Goal: Information Seeking & Learning: Compare options

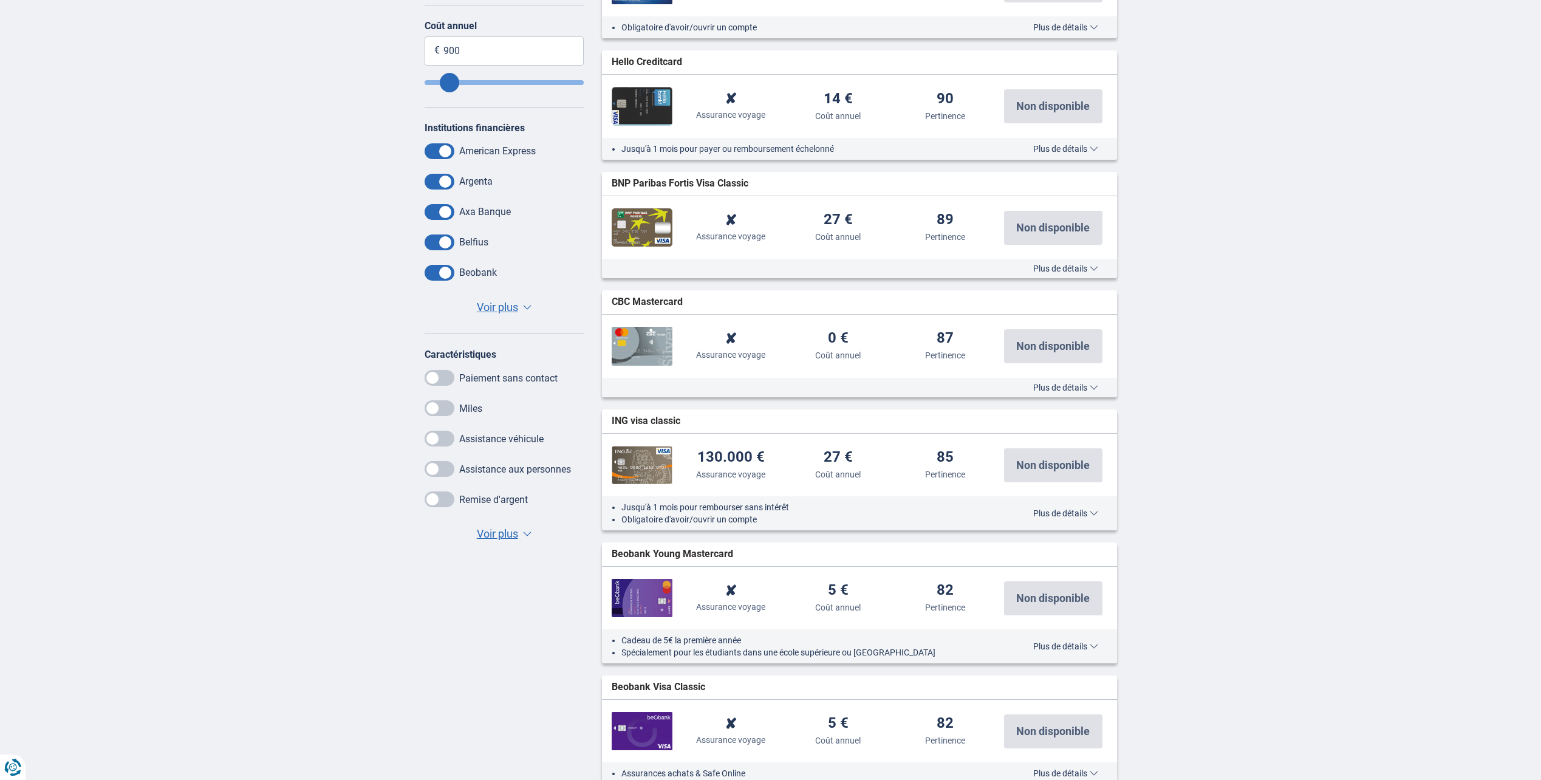
scroll to position [486, 0]
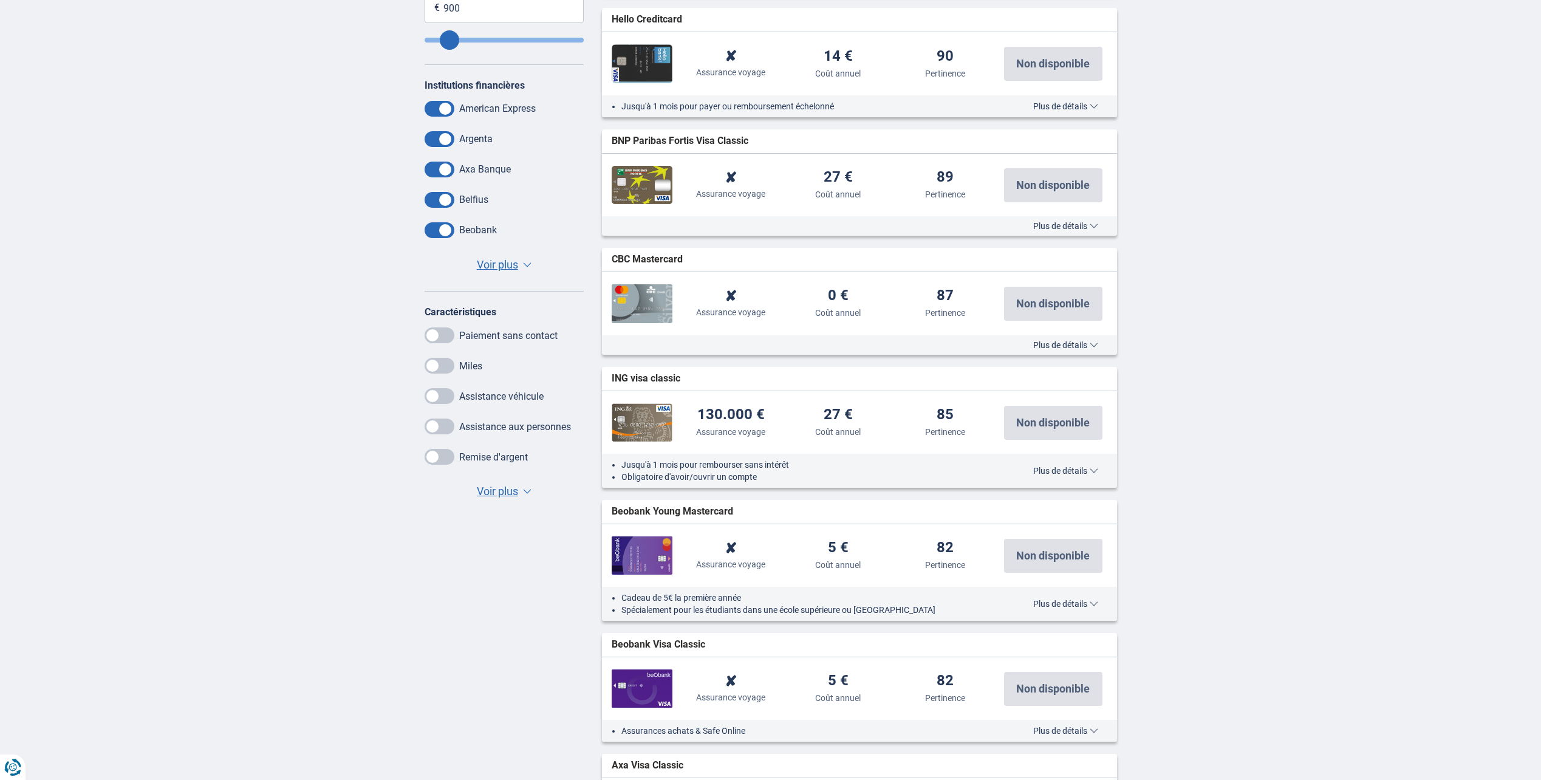
click at [496, 485] on span "Voir plus" at bounding box center [497, 492] width 41 height 16
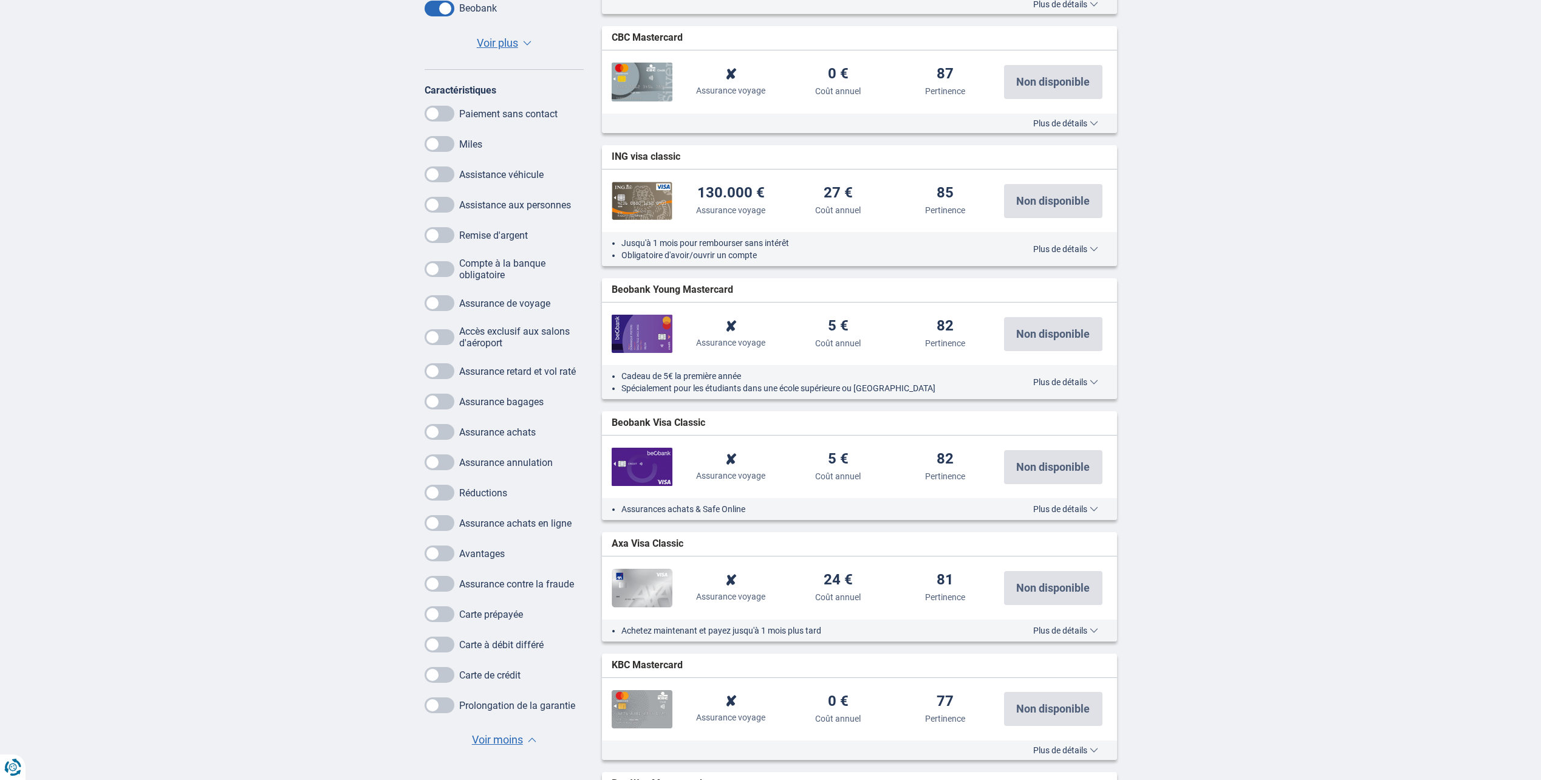
scroll to position [729, 0]
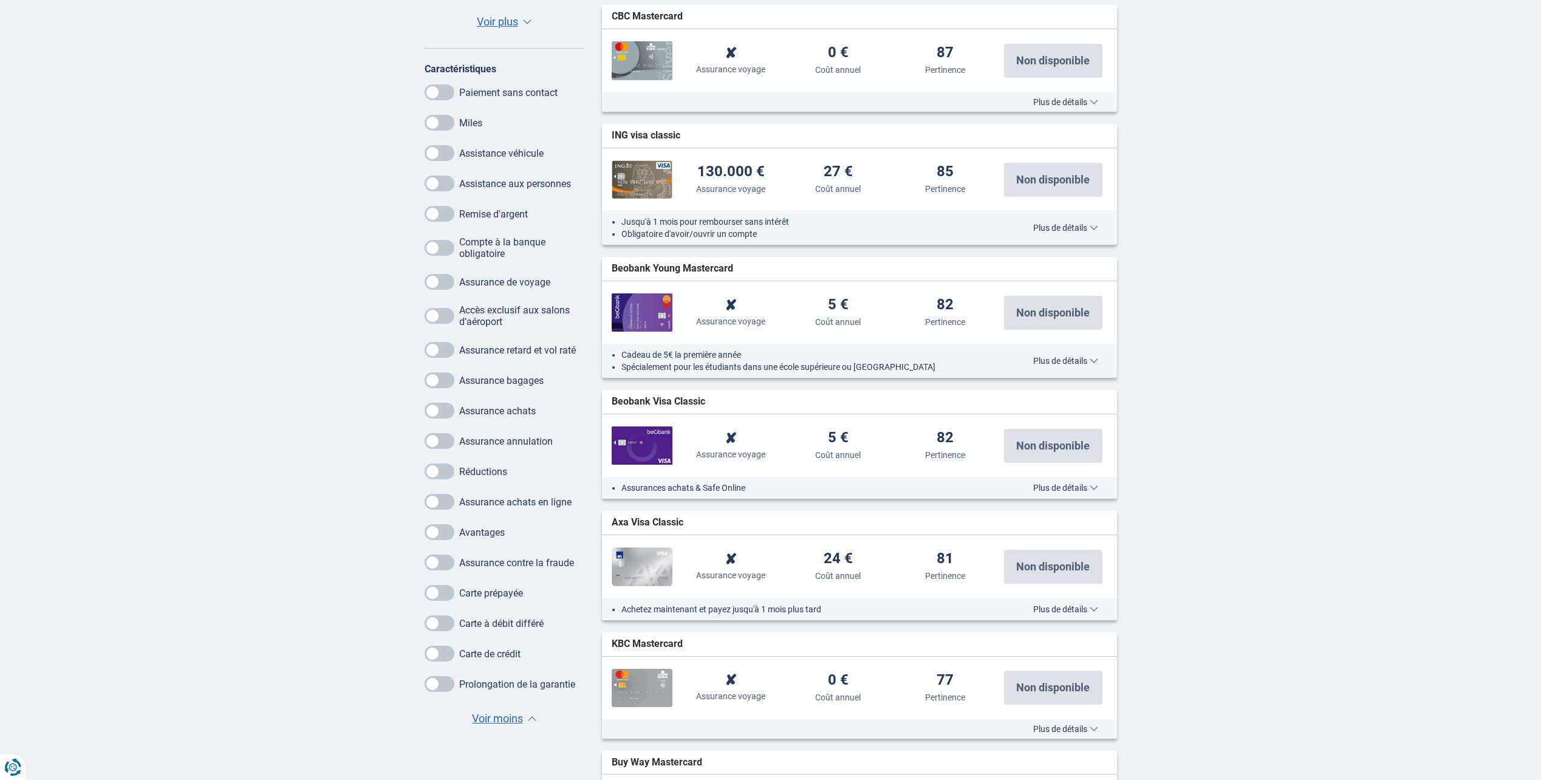
click at [442, 121] on span at bounding box center [440, 123] width 30 height 16
click at [0, 0] on input "checkbox" at bounding box center [0, 0] width 0 height 0
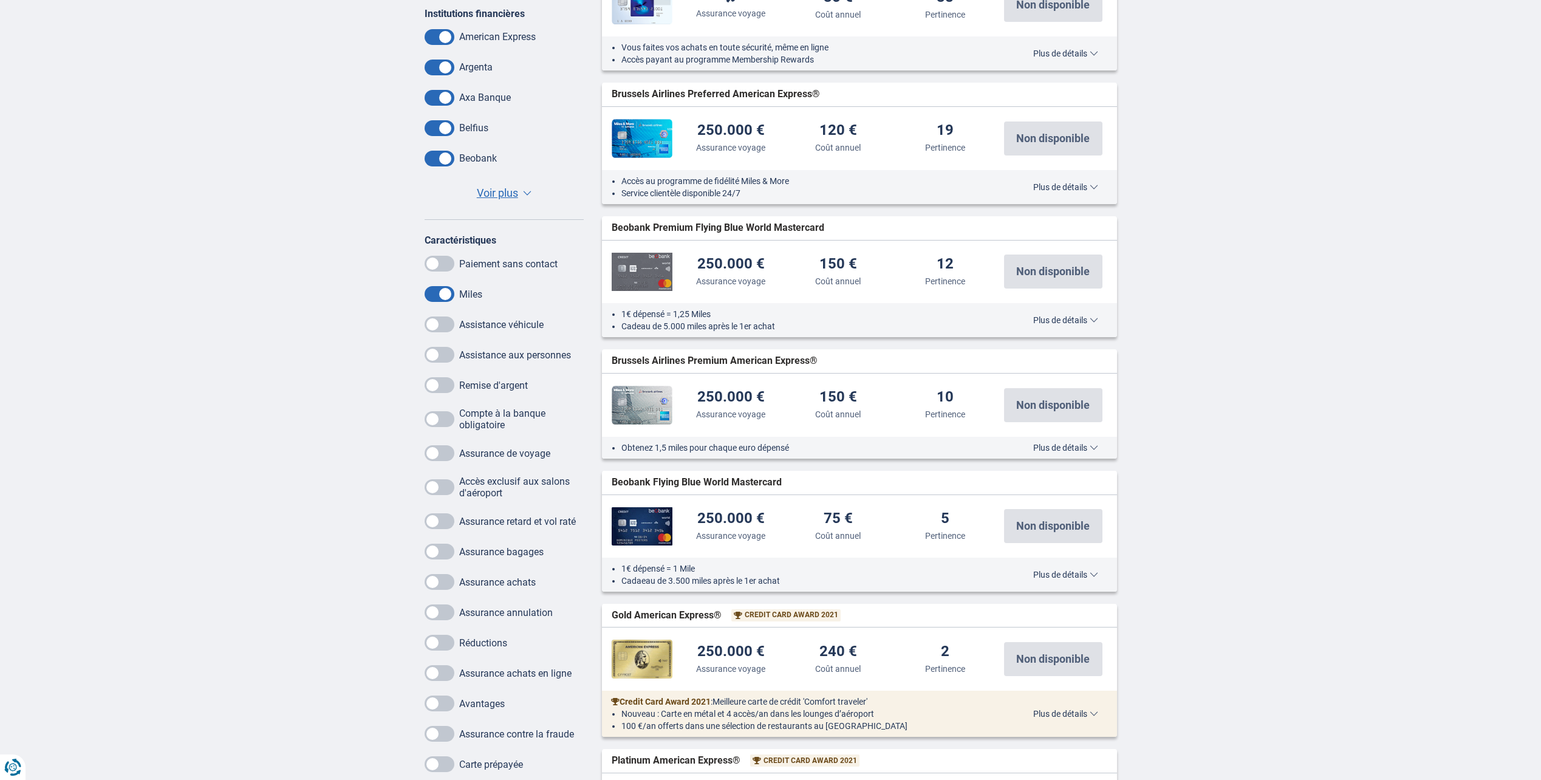
scroll to position [486, 0]
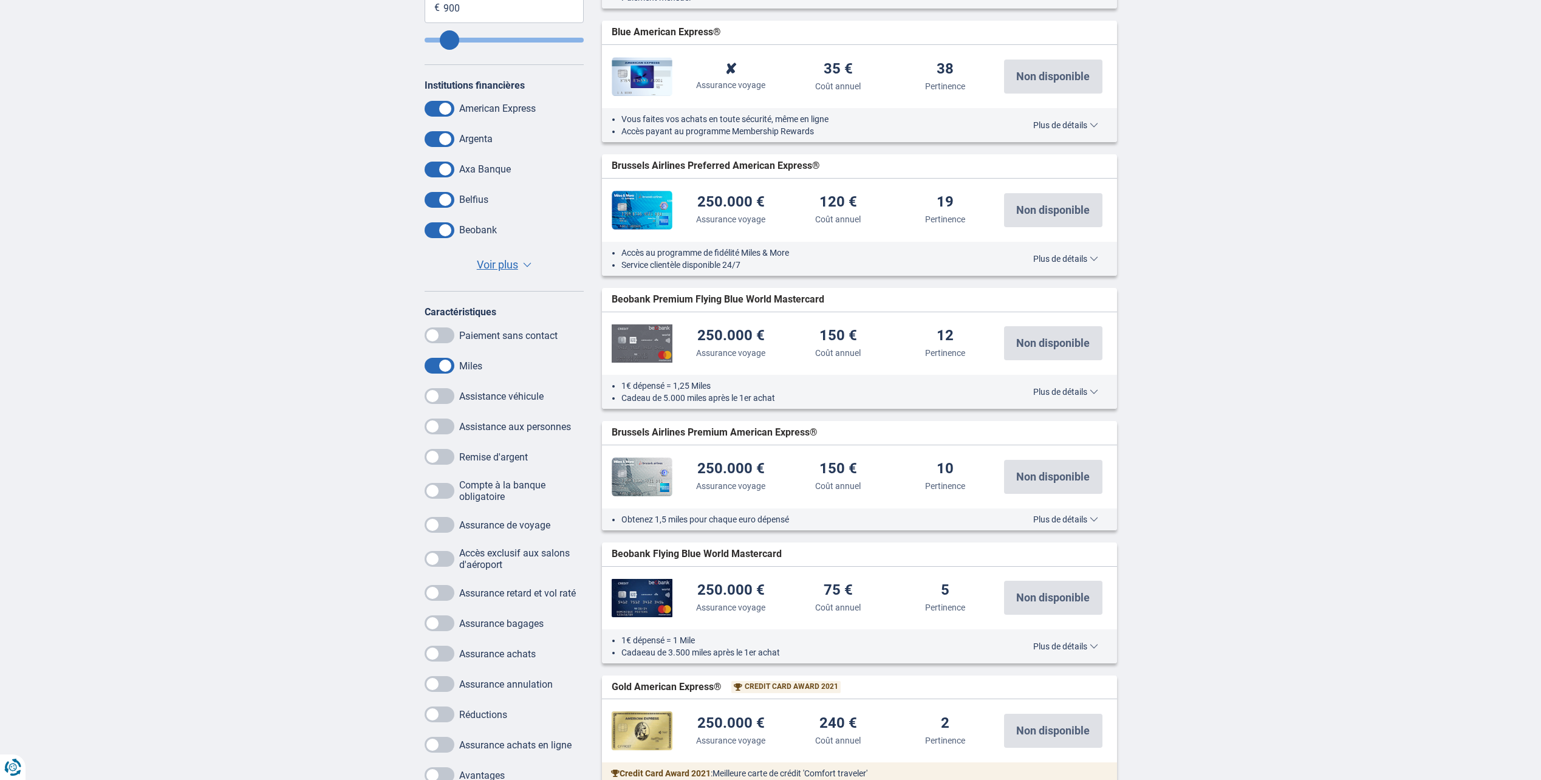
click at [1059, 512] on div "Obtenez 1,5 miles pour chaque euro dépensé Plus de détails Moins de détails" at bounding box center [859, 519] width 515 height 22
click at [1059, 519] on span "Plus de détails" at bounding box center [1065, 519] width 65 height 9
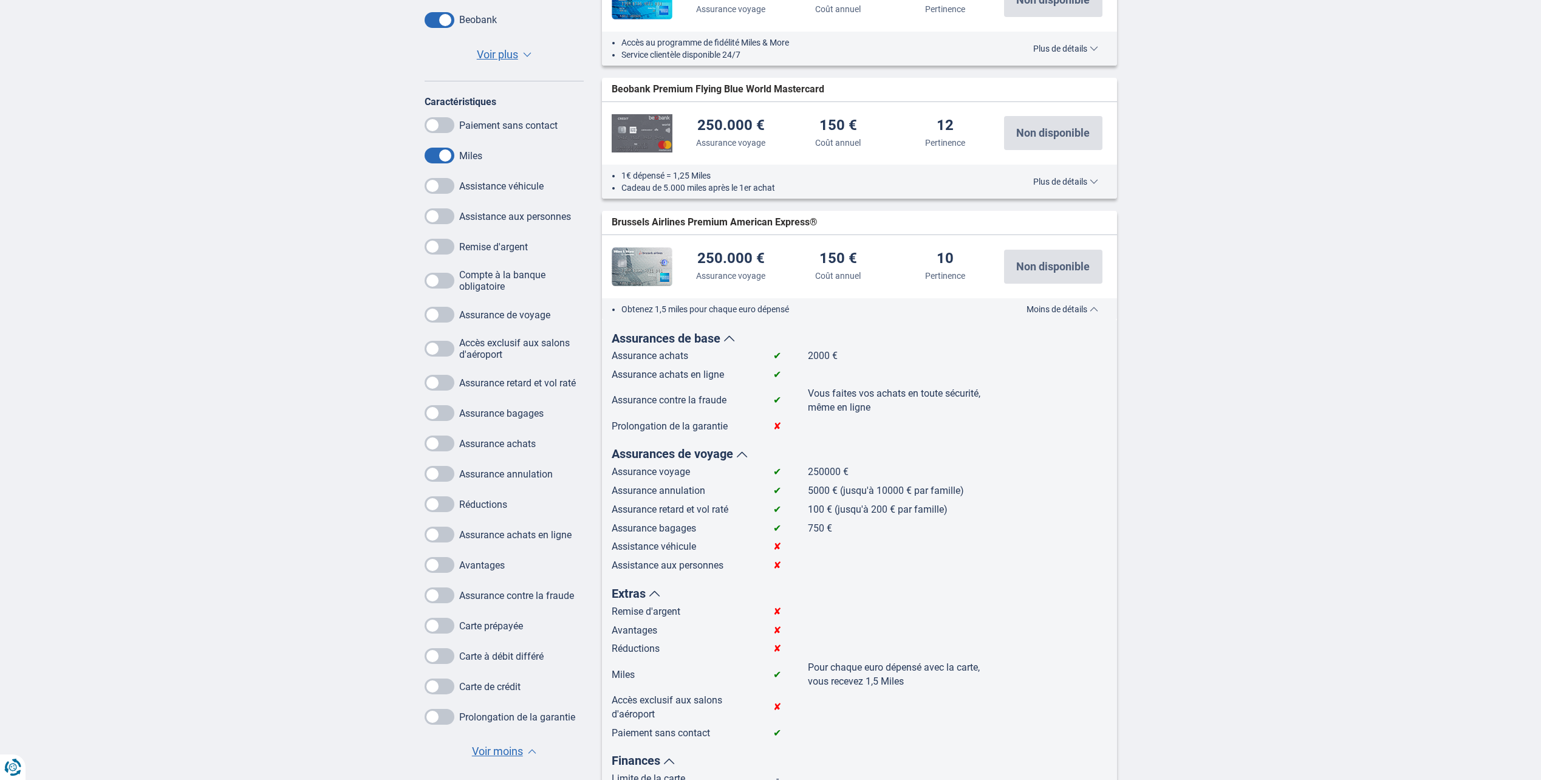
scroll to position [729, 0]
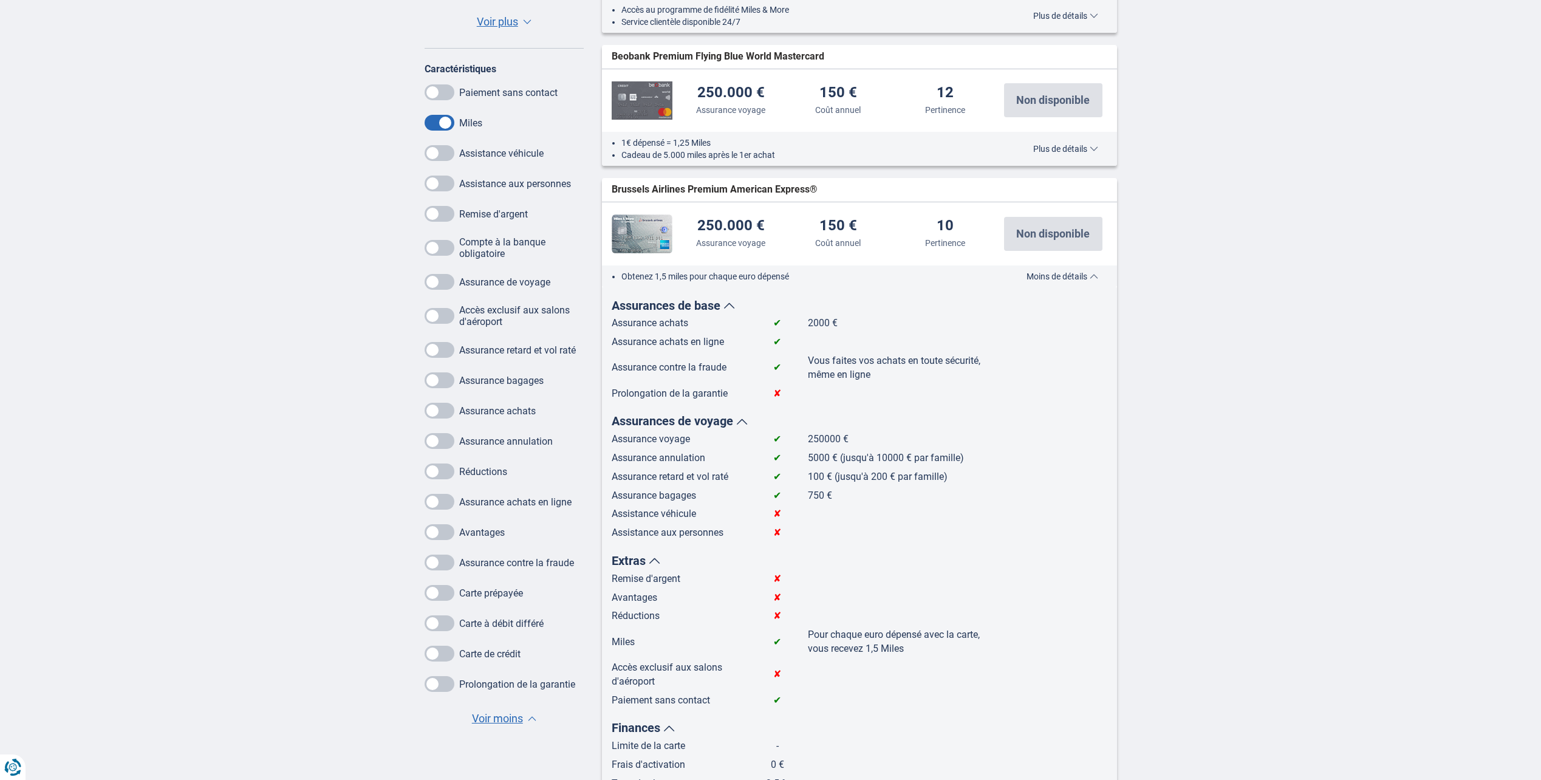
click at [441, 149] on span at bounding box center [440, 153] width 30 height 16
click at [0, 0] on input "checkbox" at bounding box center [0, 0] width 0 height 0
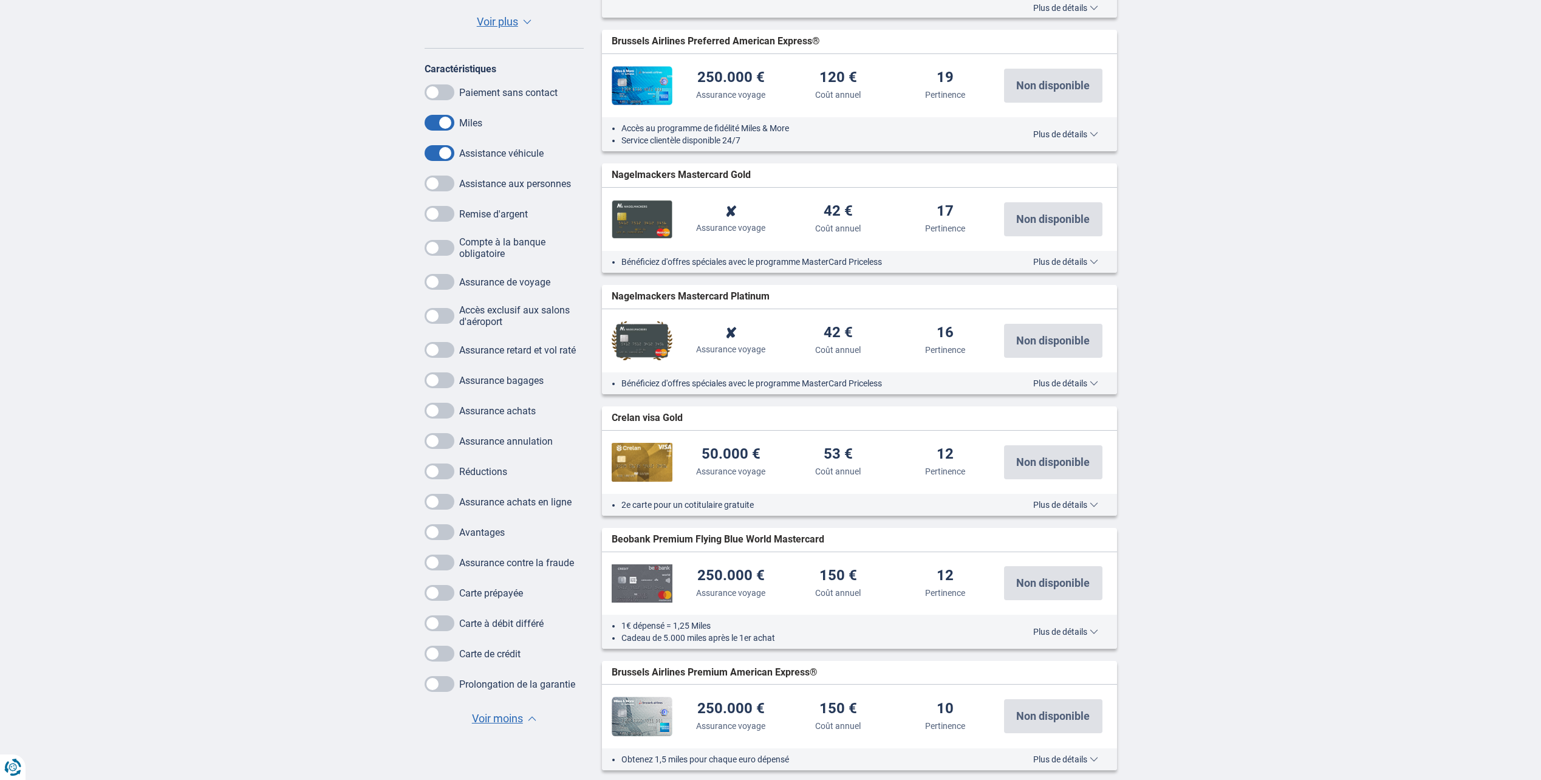
click at [446, 416] on span at bounding box center [440, 411] width 30 height 16
click at [0, 0] on input "checkbox" at bounding box center [0, 0] width 0 height 0
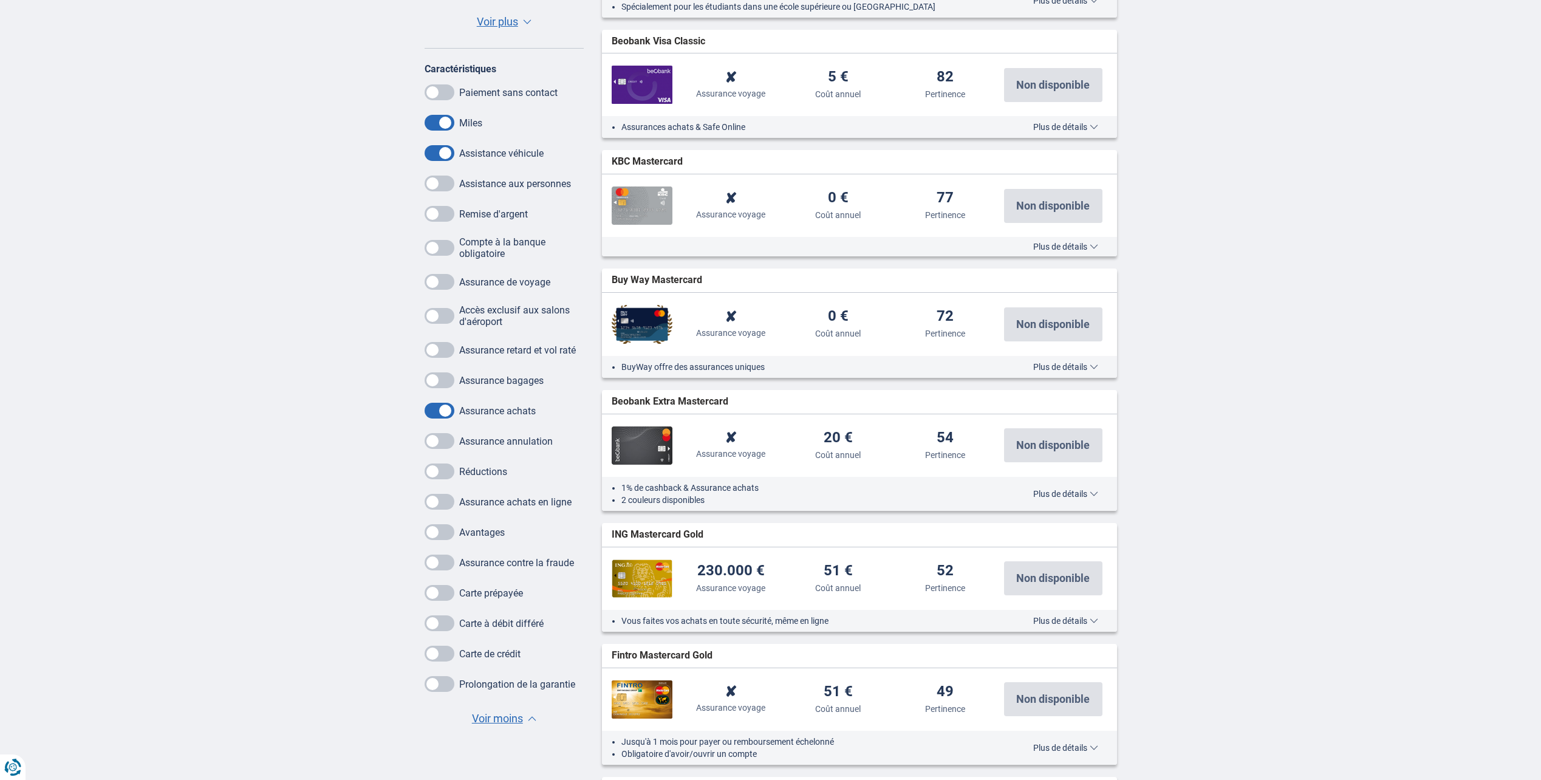
click at [444, 505] on span at bounding box center [440, 502] width 30 height 16
click at [0, 0] on input "checkbox" at bounding box center [0, 0] width 0 height 0
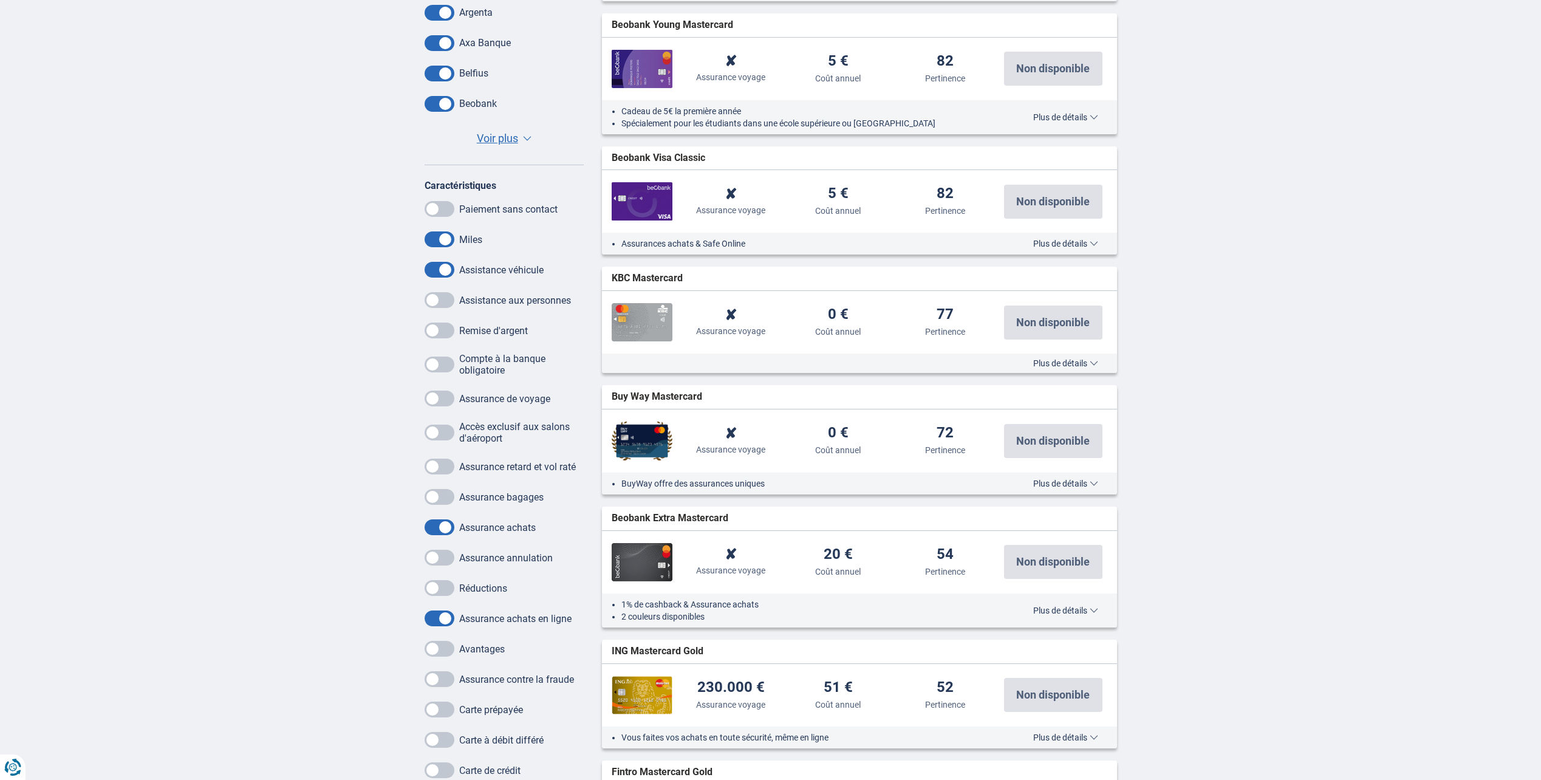
scroll to position [608, 0]
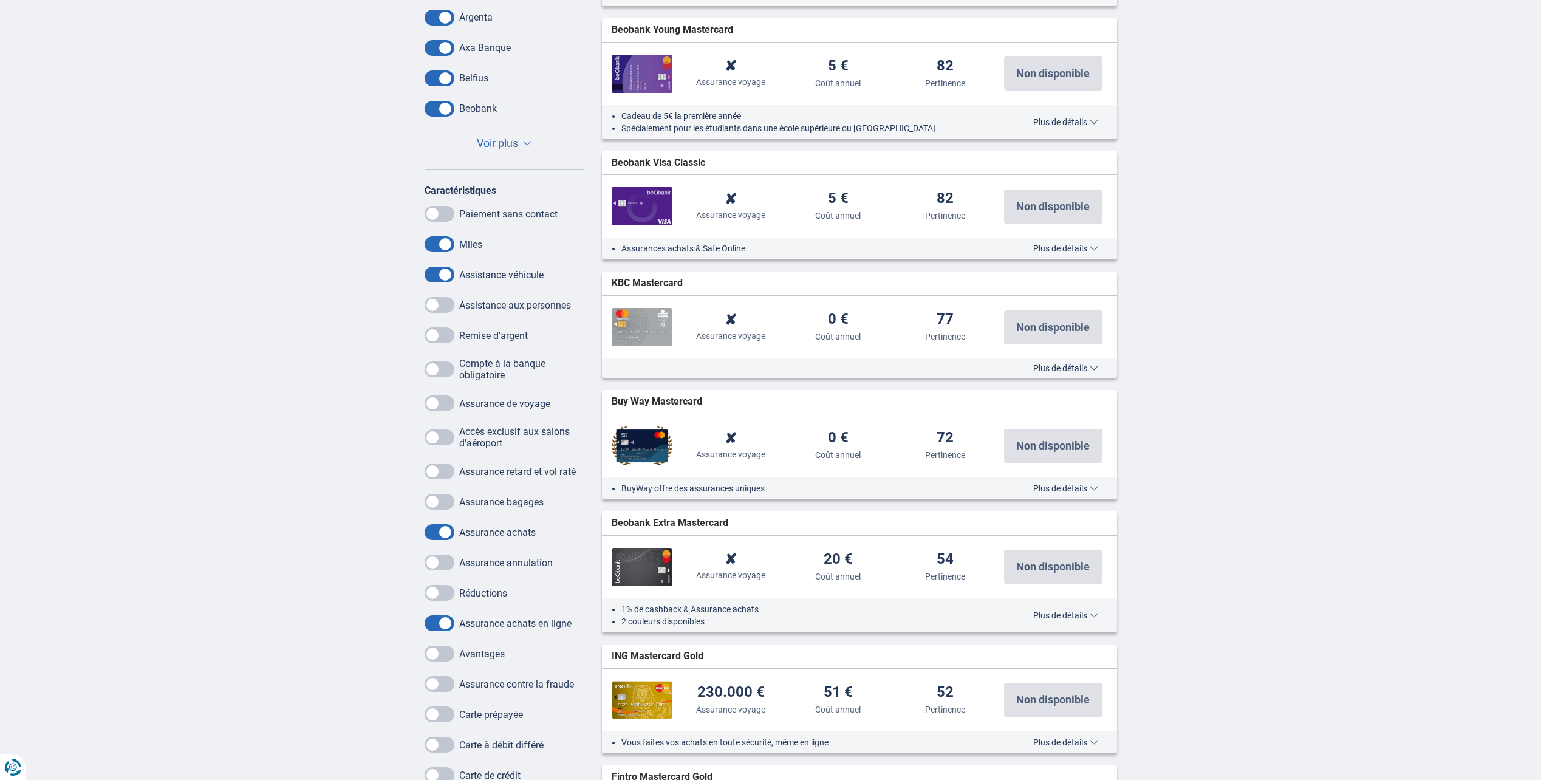
click at [1058, 371] on span "Plus de détails" at bounding box center [1065, 368] width 65 height 9
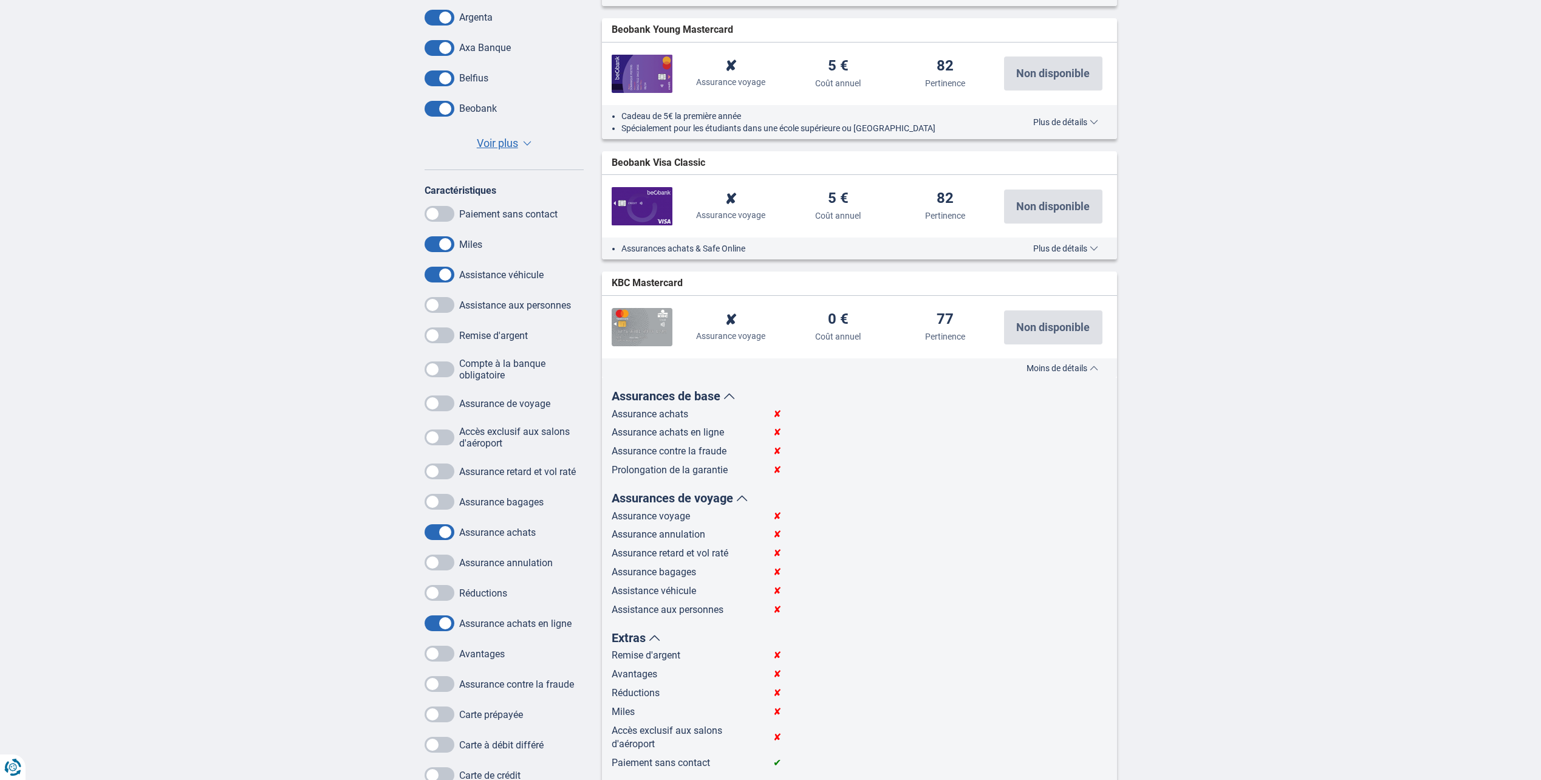
click at [1075, 367] on span "Moins de détails" at bounding box center [1063, 368] width 72 height 9
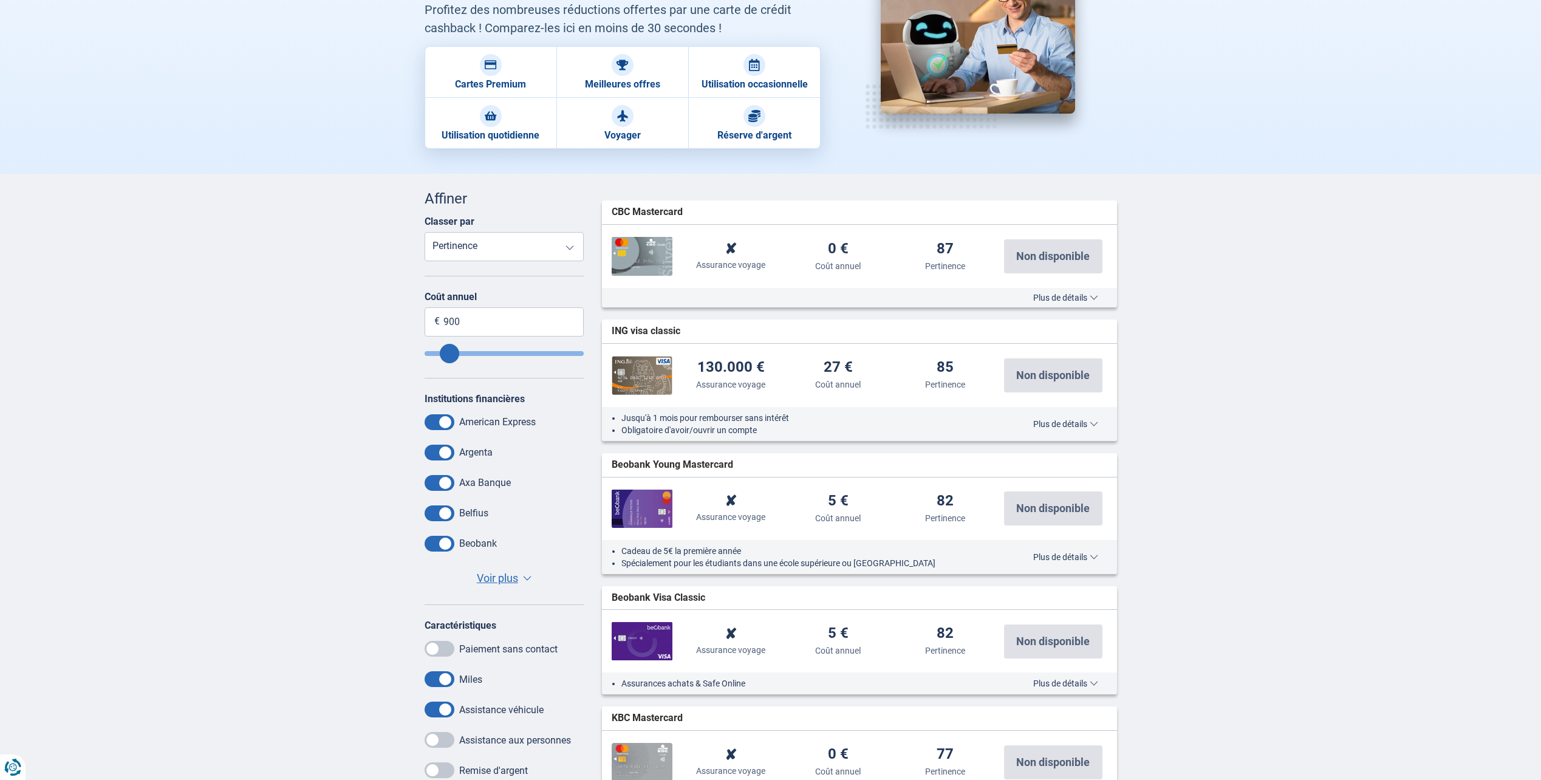
scroll to position [0, 0]
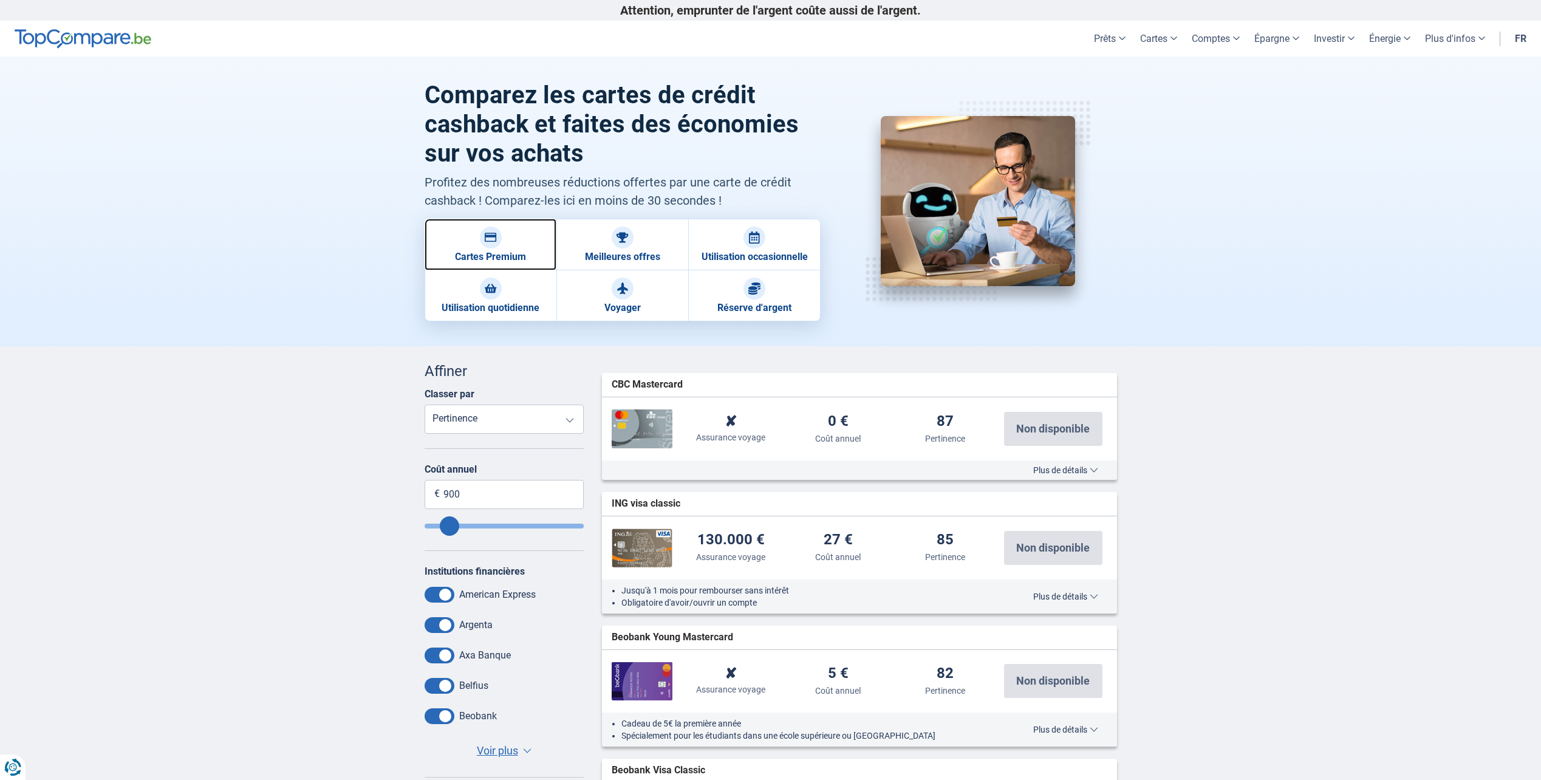
click at [497, 247] on link "Cartes Premium" at bounding box center [491, 245] width 132 height 52
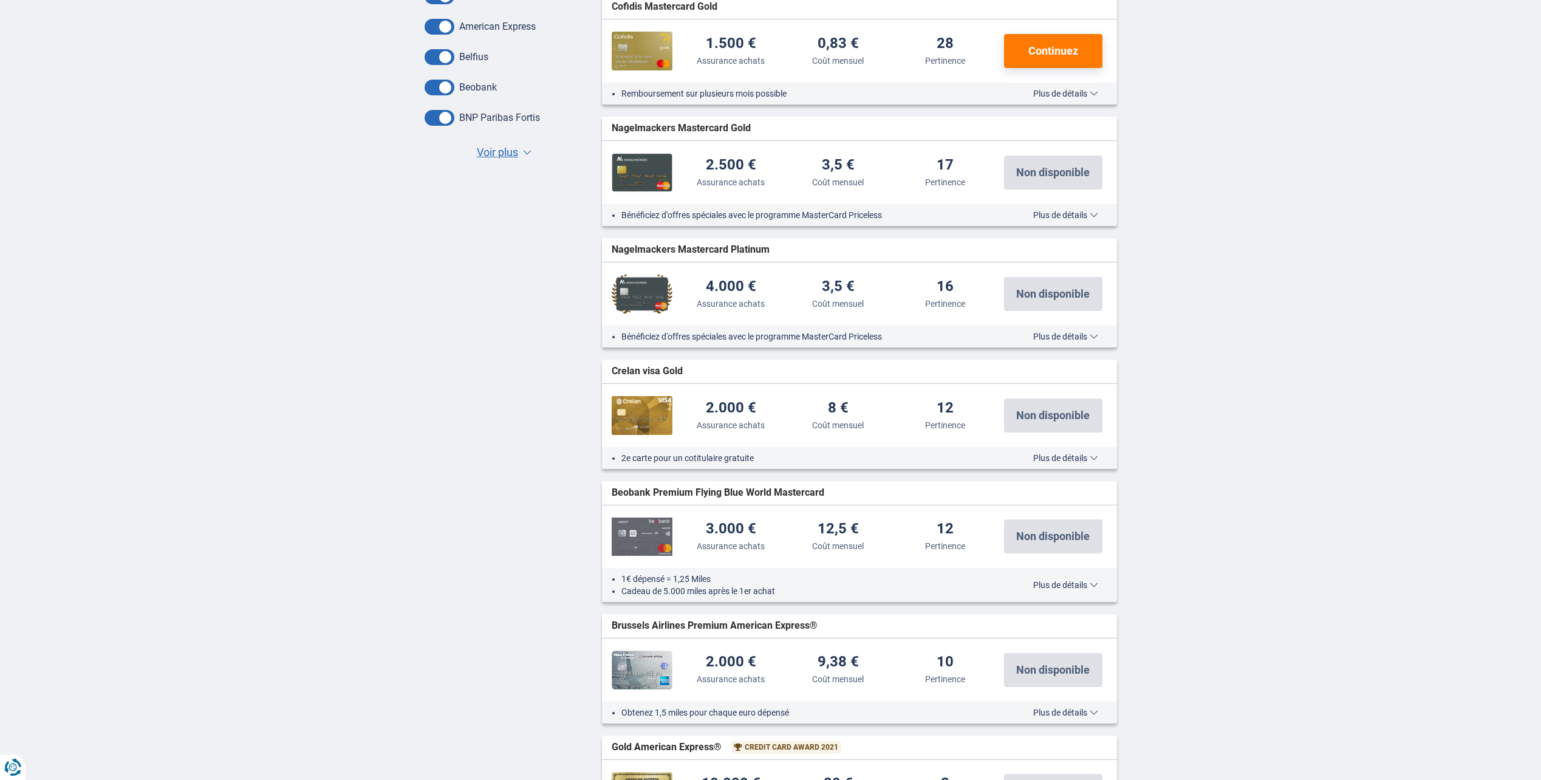
scroll to position [243, 0]
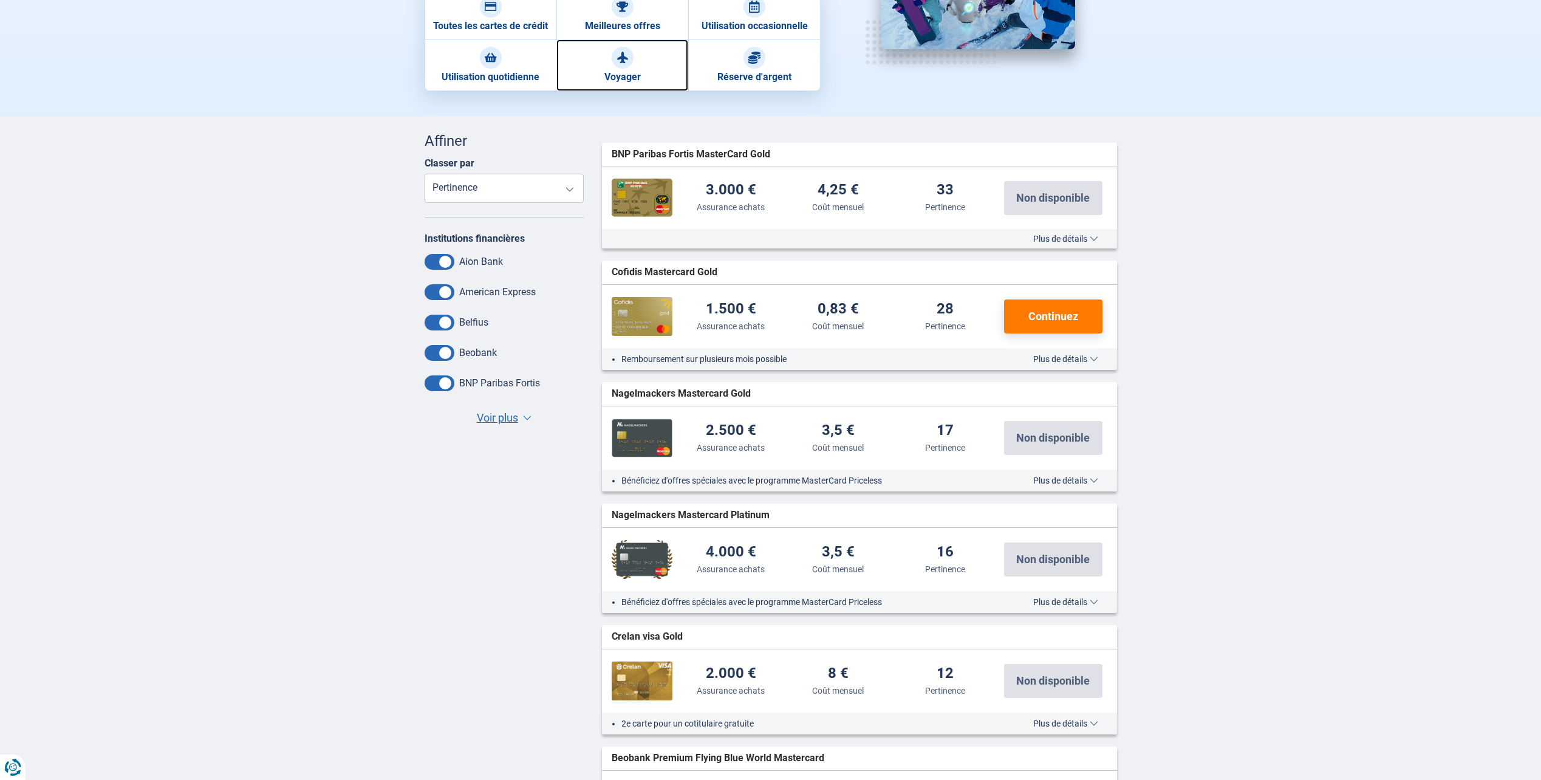
click at [624, 59] on img at bounding box center [623, 58] width 12 height 12
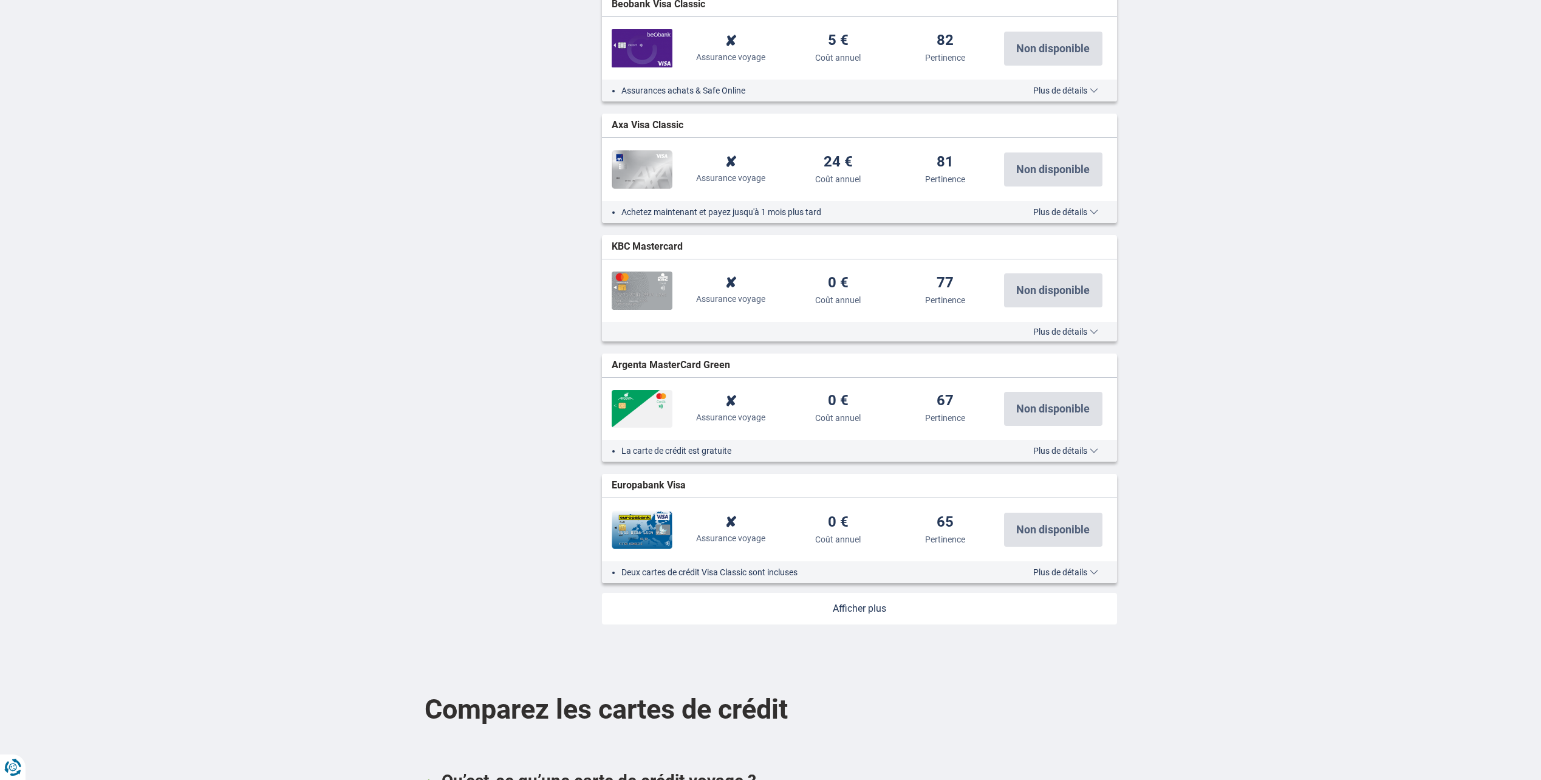
scroll to position [1154, 0]
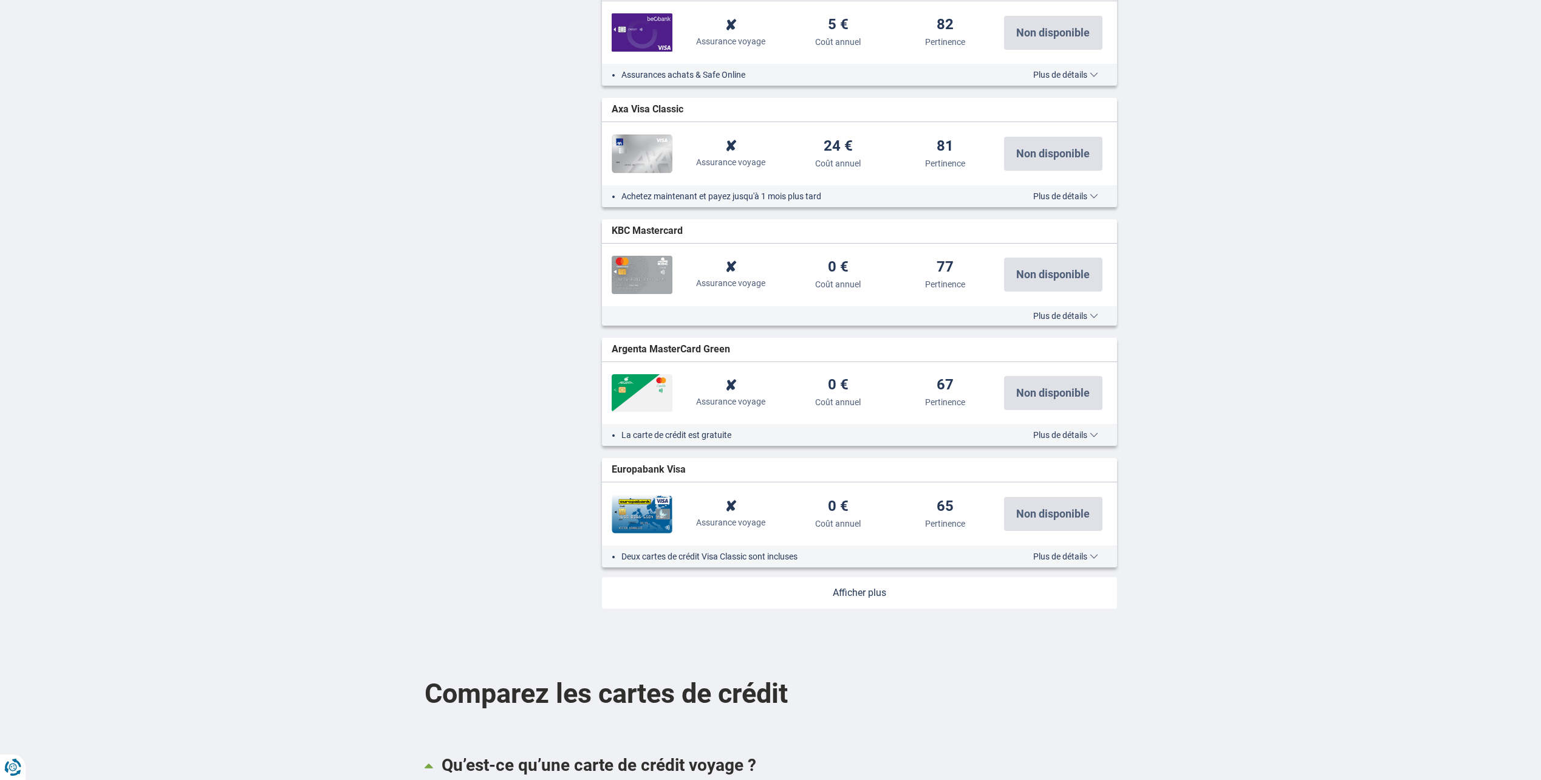
click at [871, 590] on link at bounding box center [859, 593] width 515 height 32
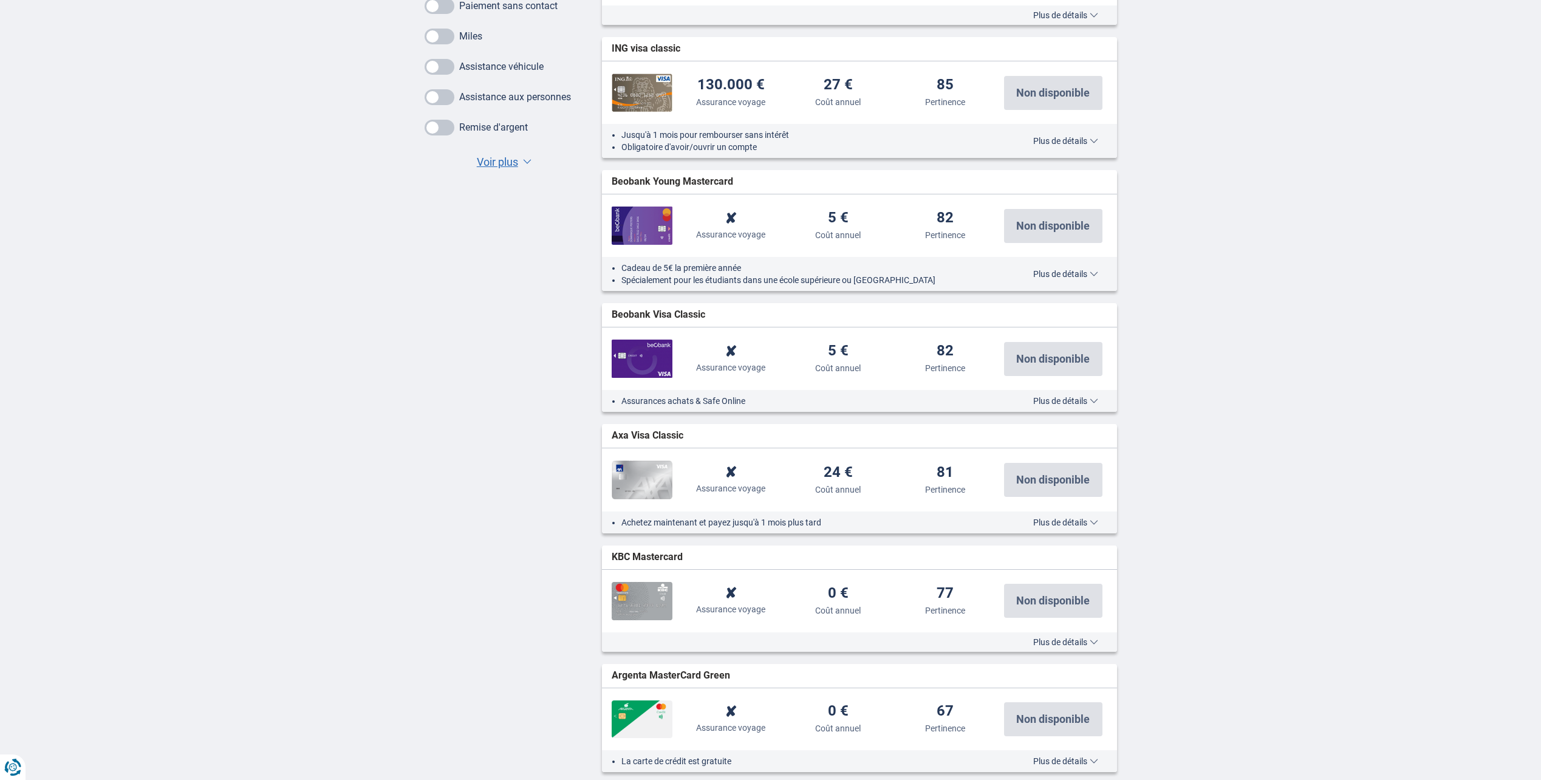
scroll to position [790, 0]
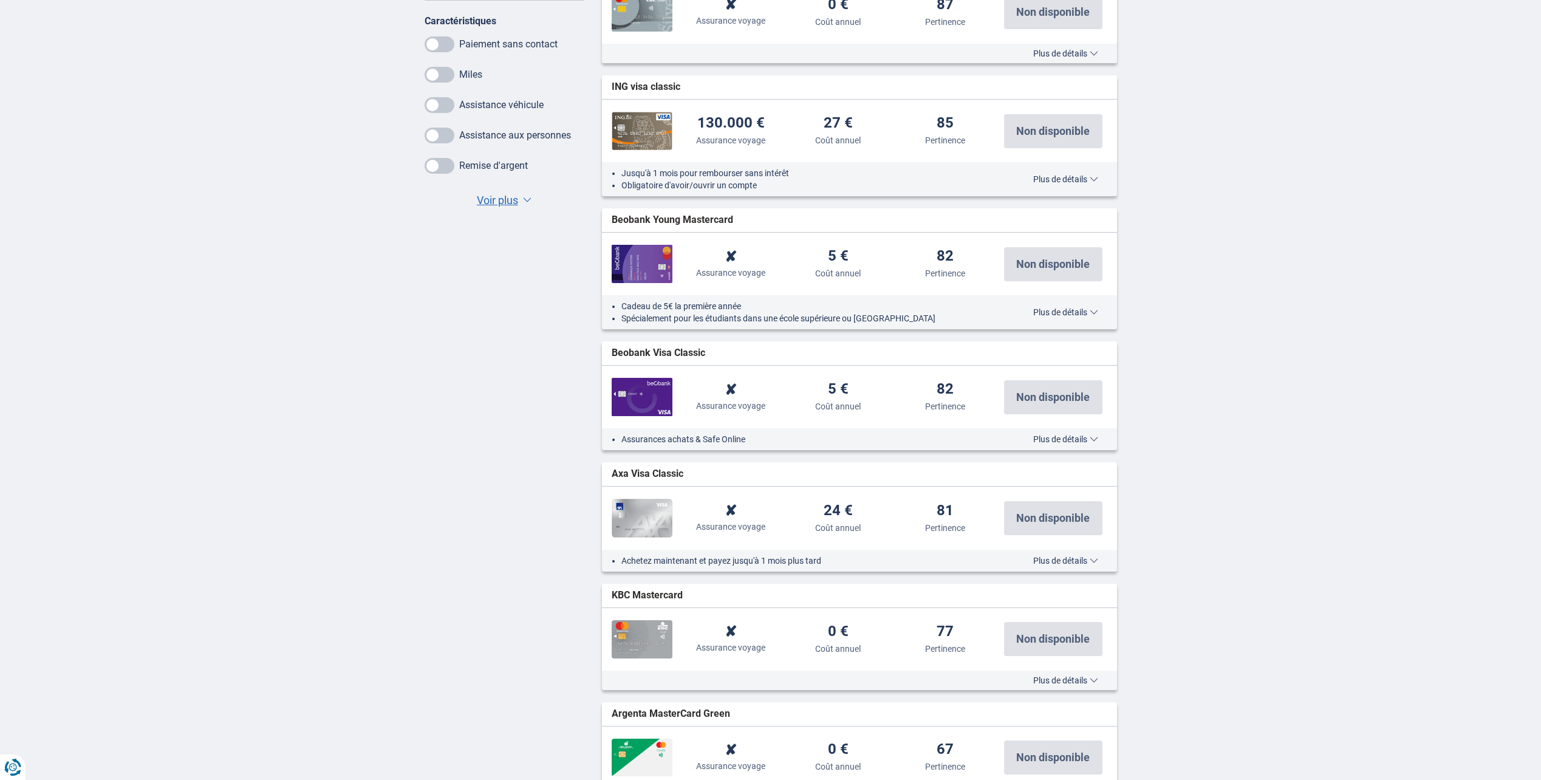
click at [1090, 680] on span "Plus de détails" at bounding box center [1065, 680] width 65 height 9
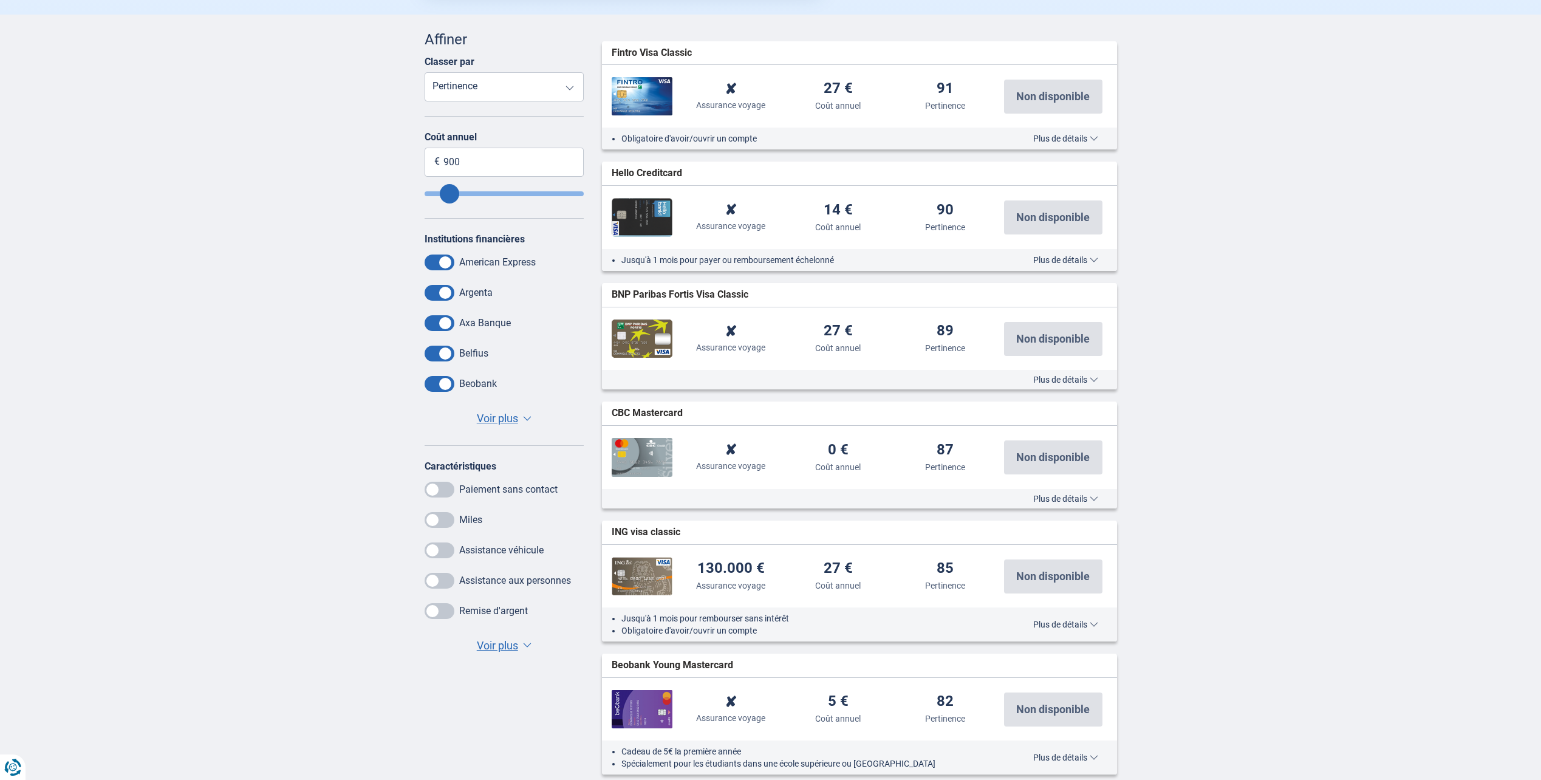
scroll to position [365, 0]
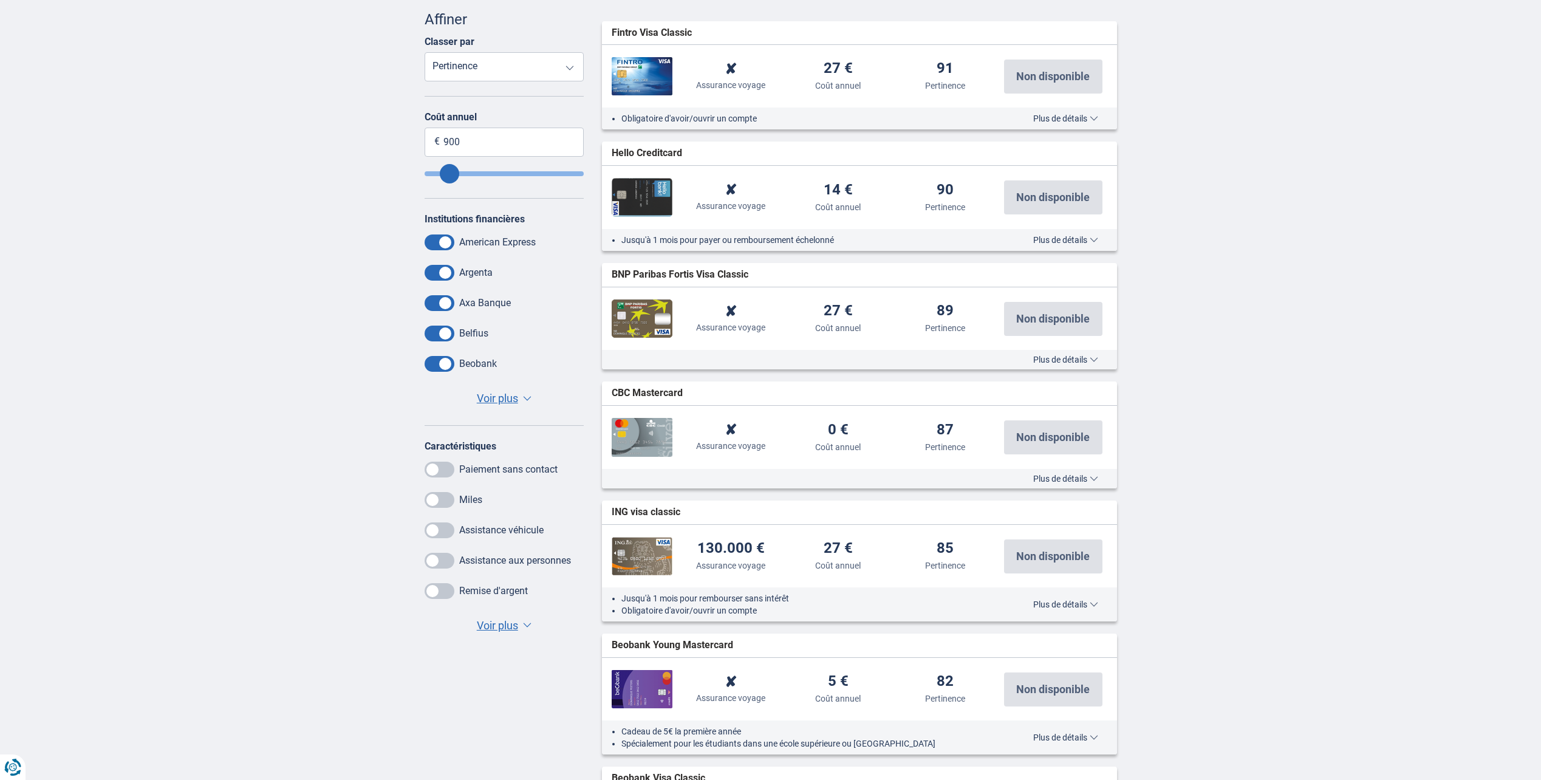
click at [443, 496] on span at bounding box center [440, 500] width 30 height 16
click at [0, 0] on input "checkbox" at bounding box center [0, 0] width 0 height 0
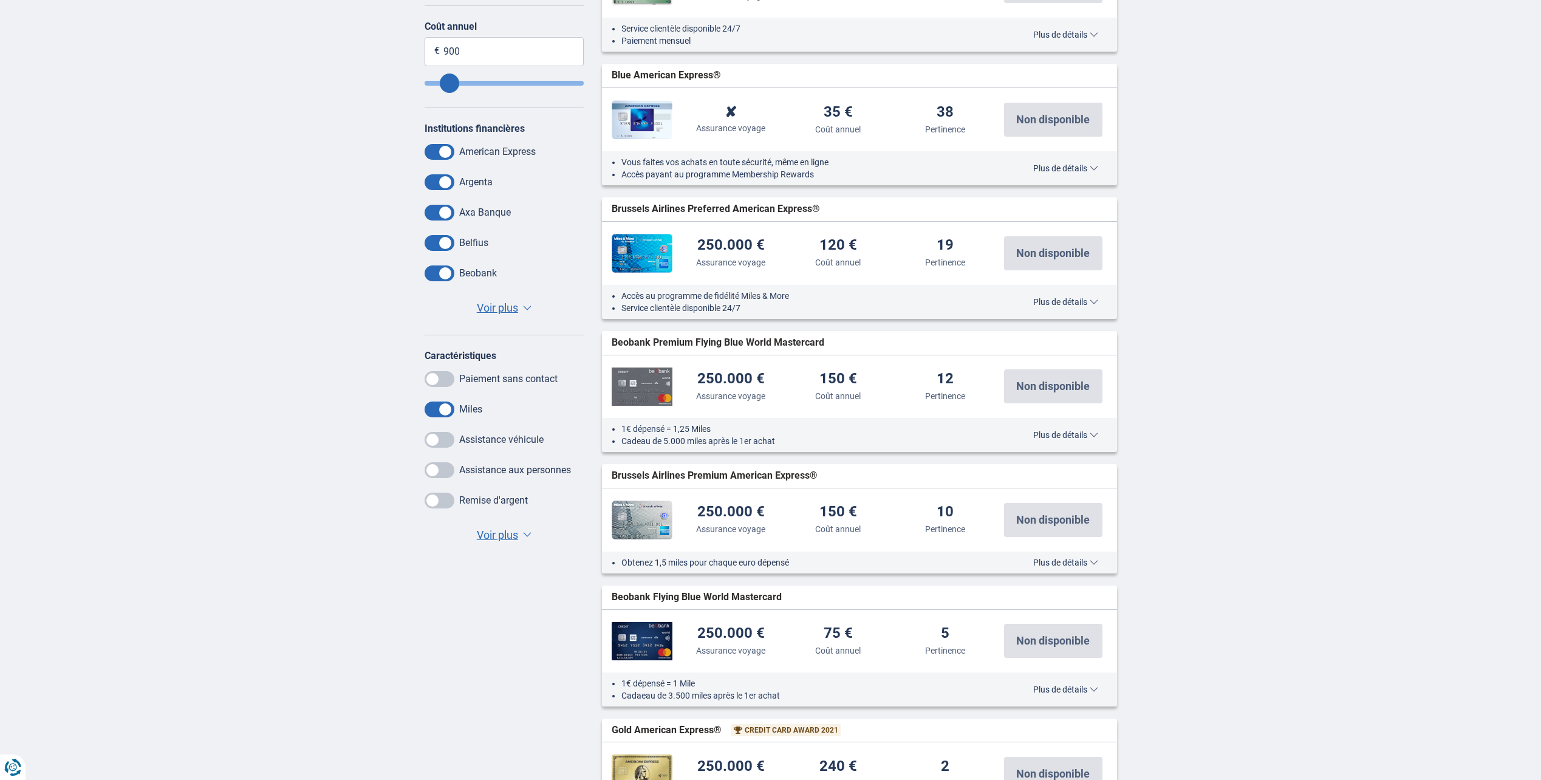
scroll to position [425, 0]
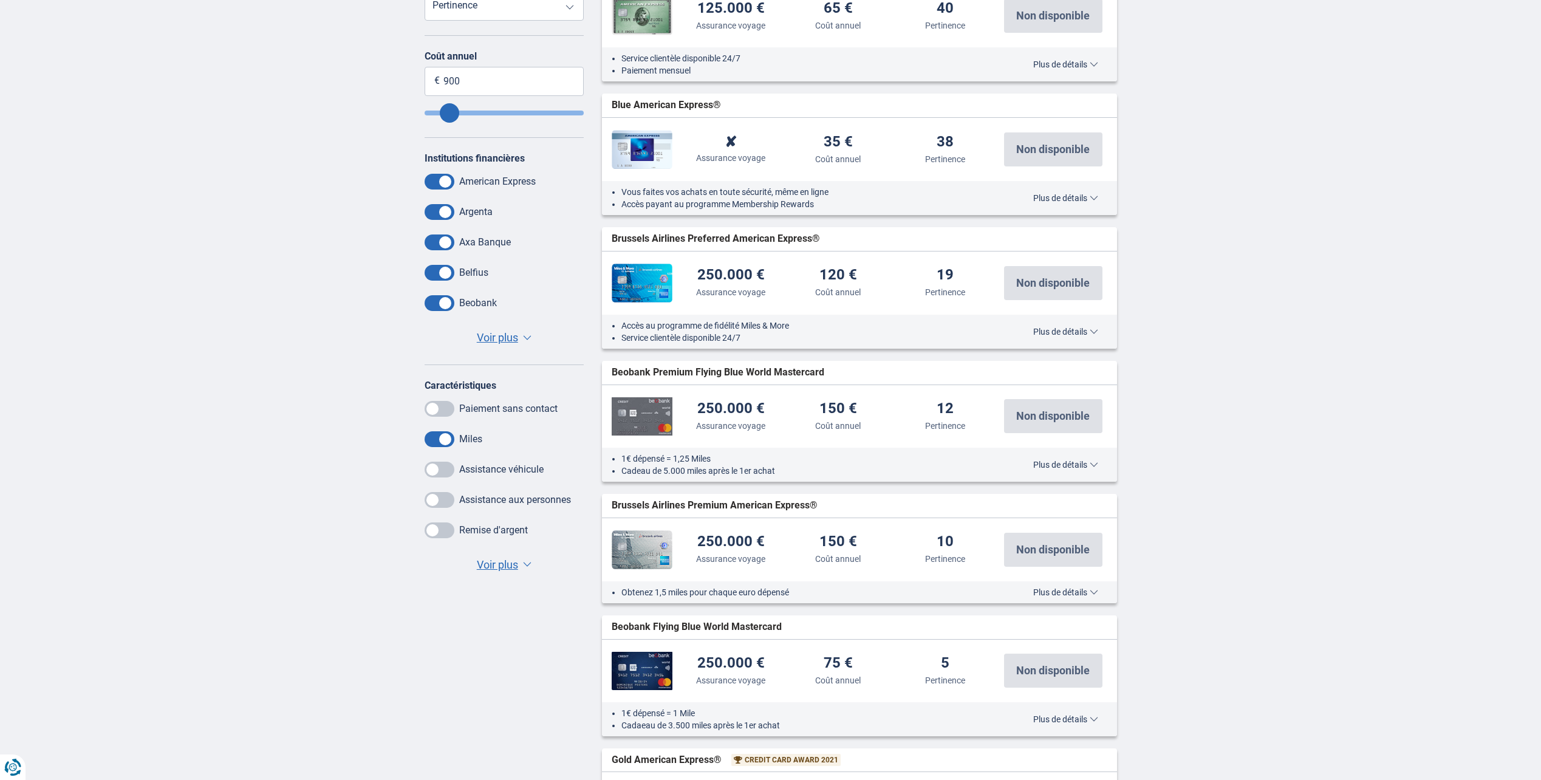
click at [1058, 591] on span "Plus de détails" at bounding box center [1065, 592] width 65 height 9
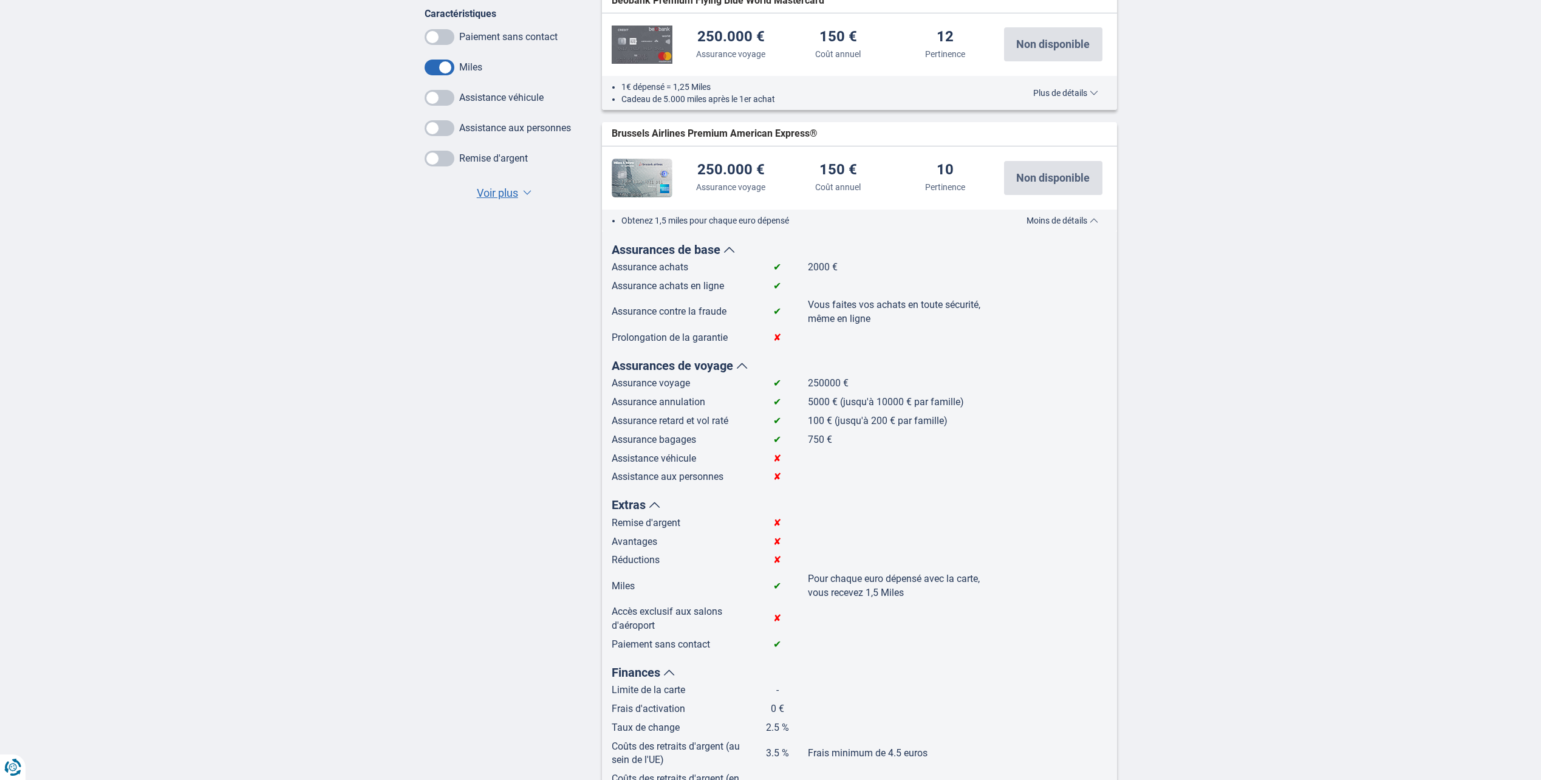
scroll to position [851, 0]
